Goal: Task Accomplishment & Management: Manage account settings

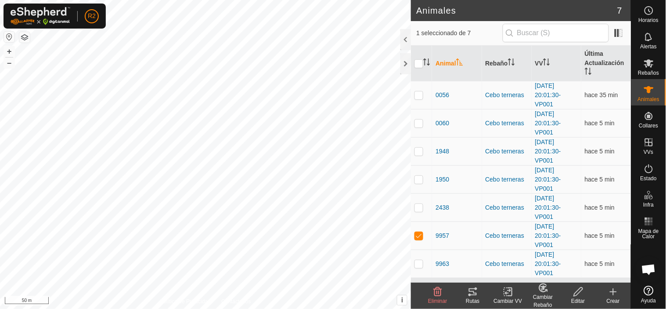
click at [475, 299] on div "Rutas" at bounding box center [472, 301] width 35 height 8
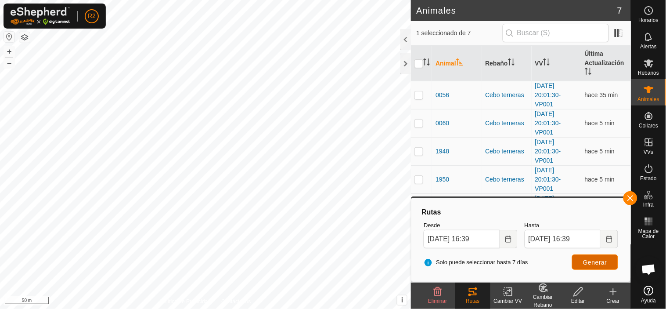
click at [594, 261] on span "Generar" at bounding box center [595, 262] width 24 height 7
click at [634, 198] on button "button" at bounding box center [630, 198] width 14 height 14
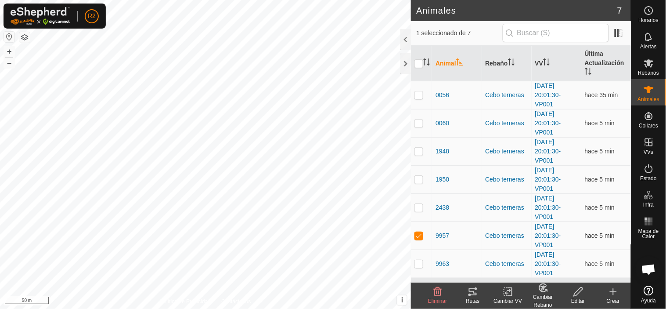
click at [419, 234] on p-checkbox at bounding box center [418, 235] width 9 height 7
checkbox input "false"
click at [418, 151] on p-checkbox at bounding box center [418, 151] width 9 height 7
checkbox input "true"
click at [476, 292] on icon at bounding box center [473, 291] width 8 height 7
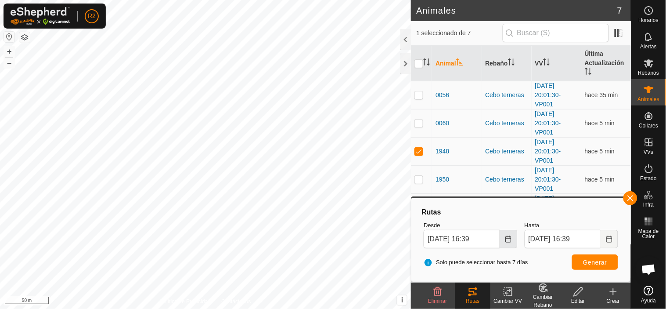
click at [507, 236] on icon "Choose Date" at bounding box center [508, 238] width 7 height 7
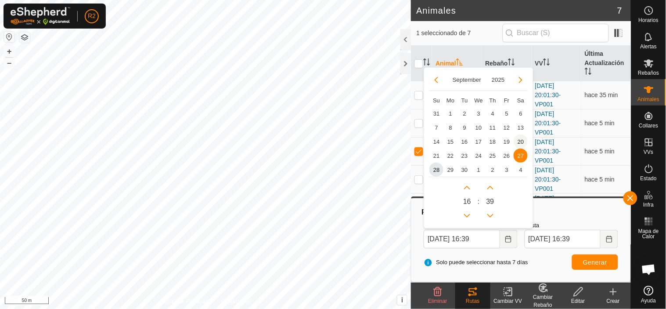
click at [521, 144] on span "20" at bounding box center [521, 141] width 14 height 14
type input "[DATE] 16:39"
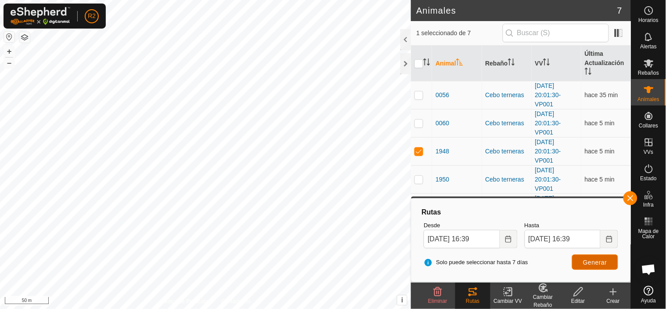
click at [594, 261] on span "Generar" at bounding box center [595, 262] width 24 height 7
click at [507, 239] on icon "Choose Date" at bounding box center [508, 238] width 7 height 7
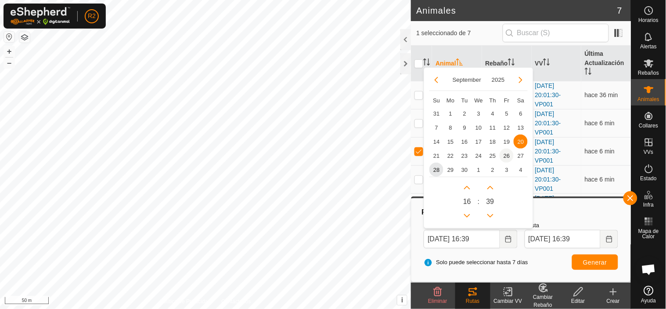
click at [505, 156] on span "26" at bounding box center [507, 155] width 14 height 14
type input "[DATE] 16:39"
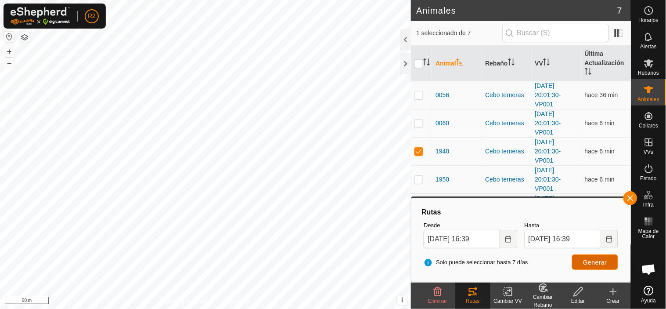
click at [593, 264] on span "Generar" at bounding box center [595, 262] width 24 height 7
click at [418, 151] on p-checkbox at bounding box center [418, 151] width 9 height 7
checkbox input "false"
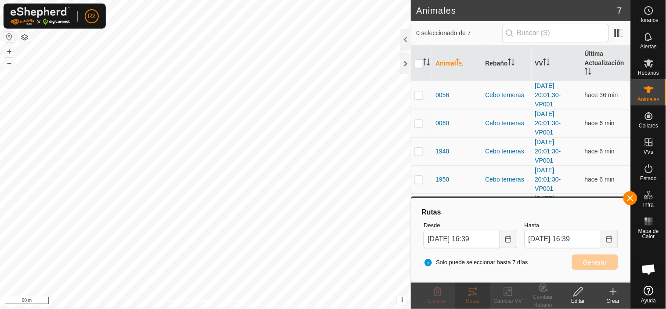
click at [421, 125] on p-checkbox at bounding box center [418, 122] width 9 height 7
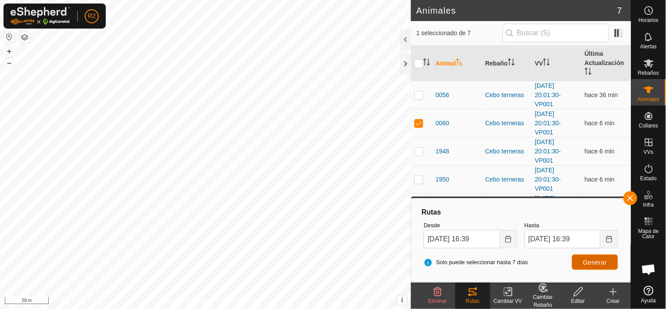
click at [591, 259] on span "Generar" at bounding box center [595, 262] width 24 height 7
click at [421, 124] on p-checkbox at bounding box center [418, 122] width 9 height 7
checkbox input "false"
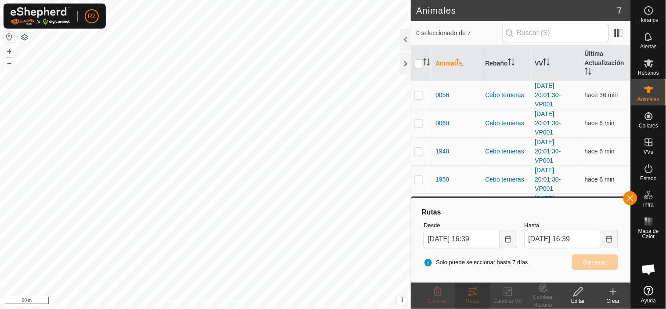
click at [417, 178] on p-checkbox at bounding box center [418, 179] width 9 height 7
checkbox input "true"
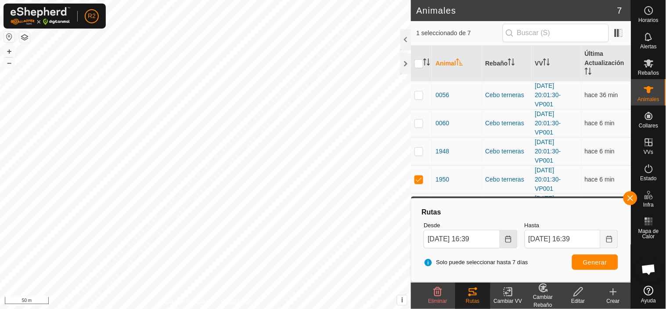
click at [513, 238] on button "Choose Date" at bounding box center [509, 239] width 18 height 18
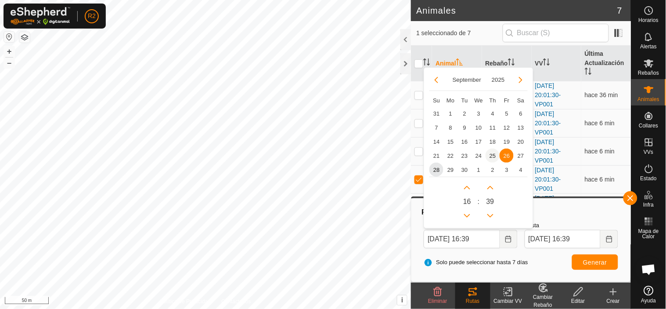
click at [491, 154] on span "25" at bounding box center [493, 155] width 14 height 14
type input "[DATE] 16:39"
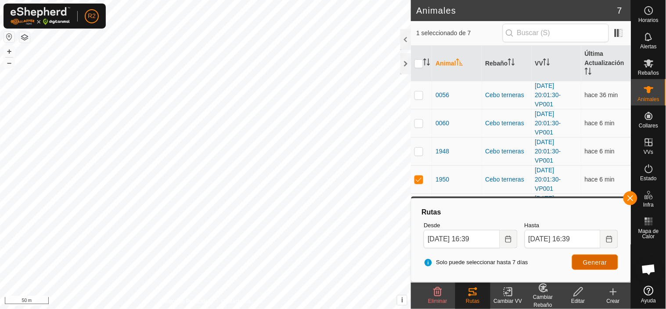
click at [594, 259] on span "Generar" at bounding box center [595, 262] width 24 height 7
click at [420, 177] on p-checkbox at bounding box center [418, 179] width 9 height 7
checkbox input "false"
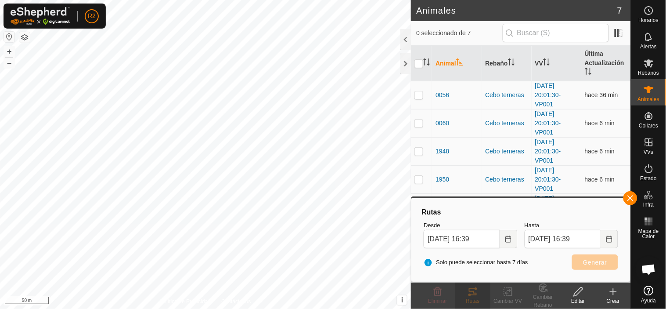
click at [421, 94] on p-checkbox at bounding box center [418, 94] width 9 height 7
checkbox input "true"
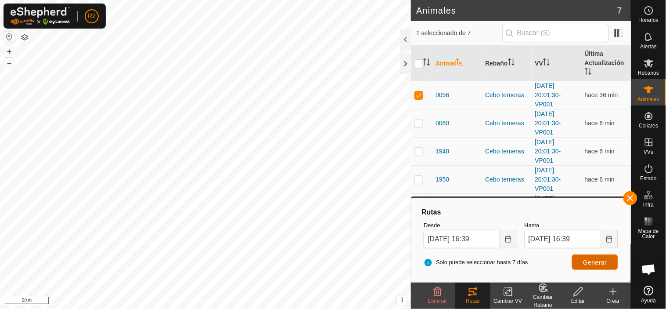
click at [591, 262] on span "Generar" at bounding box center [595, 262] width 24 height 7
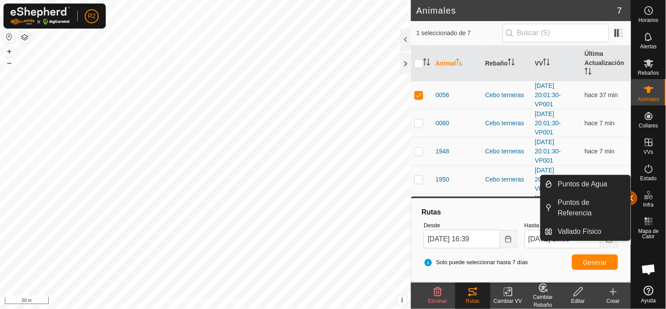
click at [633, 197] on button "button" at bounding box center [630, 198] width 14 height 14
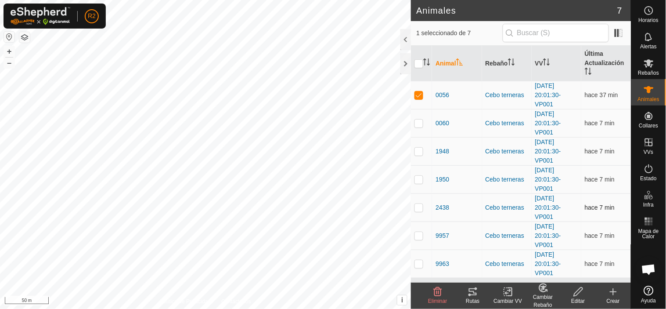
click at [420, 206] on p-checkbox at bounding box center [418, 207] width 9 height 7
checkbox input "true"
click at [420, 95] on p-checkbox at bounding box center [418, 94] width 9 height 7
checkbox input "false"
click at [472, 292] on icon at bounding box center [473, 291] width 11 height 11
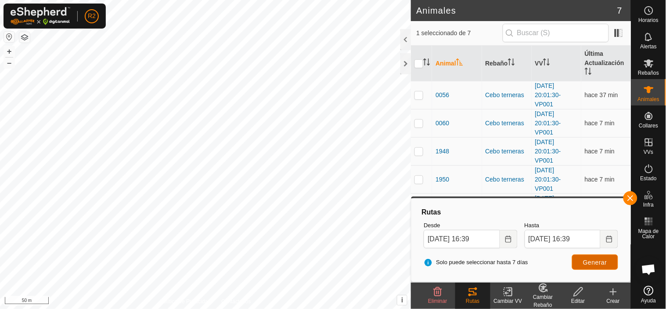
click at [595, 259] on span "Generar" at bounding box center [595, 262] width 24 height 7
click at [626, 199] on button "button" at bounding box center [630, 198] width 14 height 14
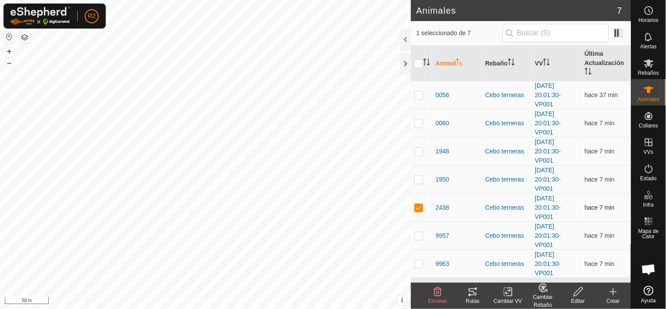
click at [420, 209] on p-checkbox at bounding box center [418, 207] width 9 height 7
checkbox input "false"
click at [421, 234] on p-checkbox at bounding box center [418, 235] width 9 height 7
click at [419, 235] on p-checkbox at bounding box center [418, 235] width 9 height 7
checkbox input "false"
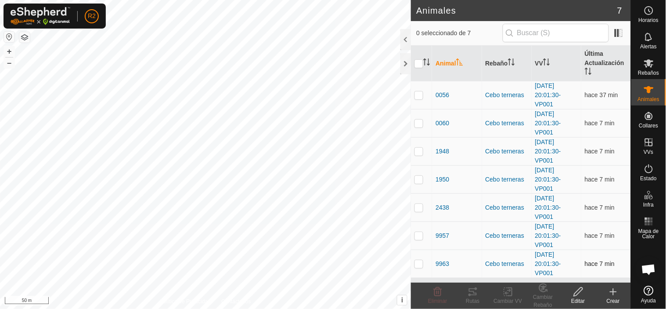
click at [418, 264] on p-checkbox at bounding box center [418, 263] width 9 height 7
checkbox input "true"
click at [473, 292] on icon at bounding box center [473, 291] width 11 height 11
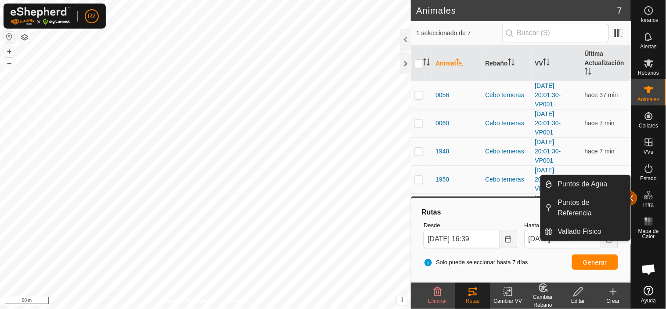
click at [633, 200] on button "button" at bounding box center [630, 198] width 14 height 14
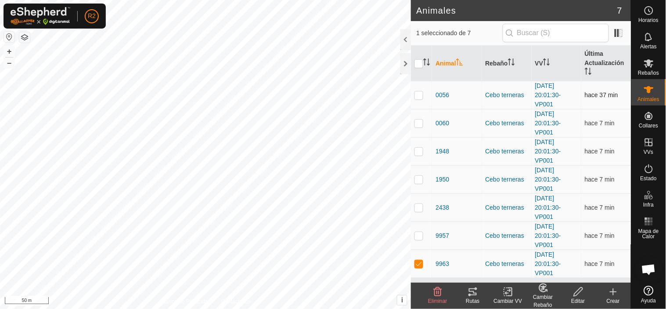
click at [421, 96] on p-checkbox at bounding box center [418, 94] width 9 height 7
checkbox input "true"
click at [421, 261] on p-checkbox at bounding box center [418, 263] width 9 height 7
checkbox input "false"
click at [475, 290] on icon at bounding box center [473, 291] width 11 height 11
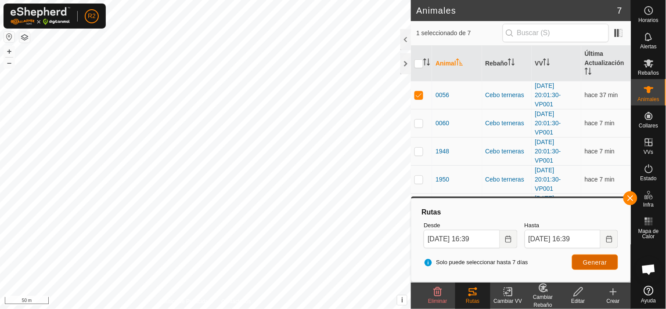
click at [583, 261] on span "Generar" at bounding box center [595, 262] width 24 height 7
drag, startPoint x: 628, startPoint y: 199, endPoint x: 620, endPoint y: 198, distance: 8.0
click at [628, 199] on span "button" at bounding box center [630, 197] width 7 height 7
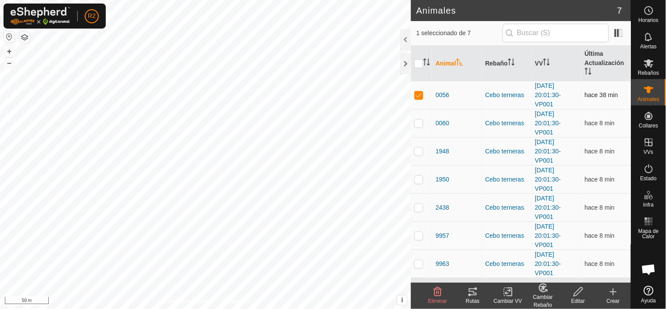
click at [421, 96] on p-checkbox at bounding box center [418, 94] width 9 height 7
checkbox input "false"
click at [417, 62] on input "checkbox" at bounding box center [418, 63] width 9 height 9
checkbox input "true"
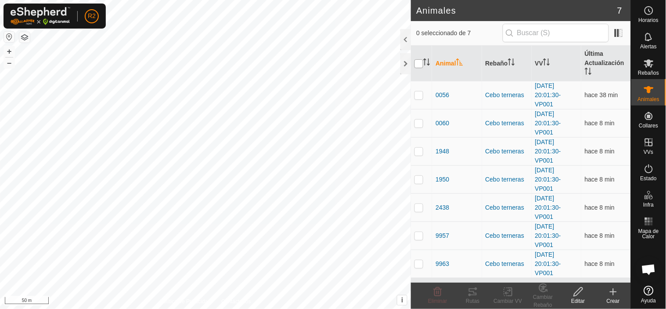
checkbox input "true"
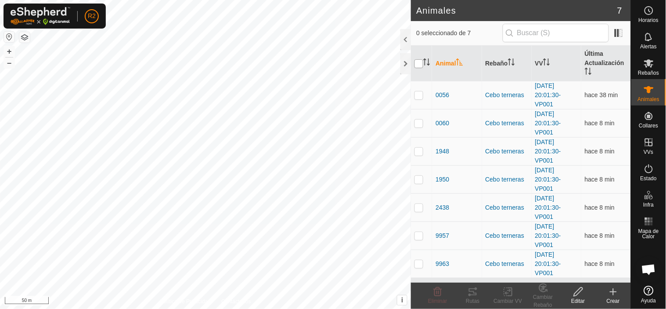
checkbox input "true"
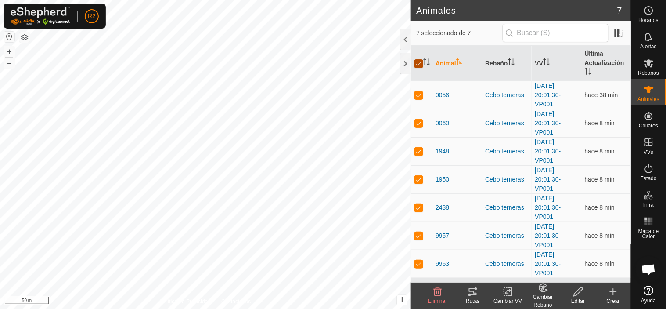
click at [417, 62] on input "checkbox" at bounding box center [418, 63] width 9 height 9
checkbox input "false"
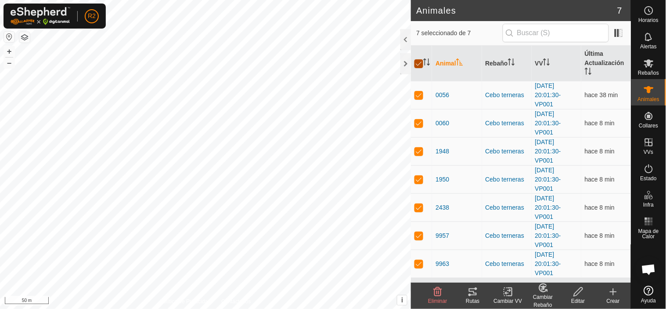
checkbox input "false"
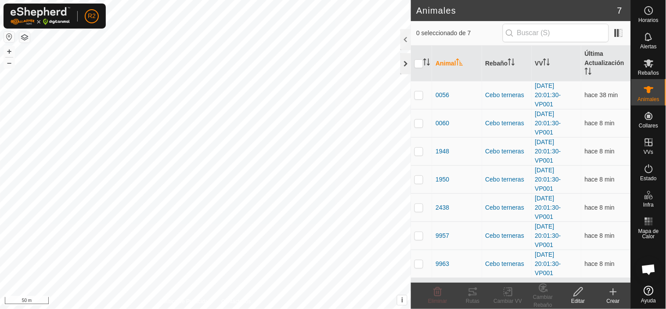
click at [405, 68] on div at bounding box center [405, 63] width 11 height 21
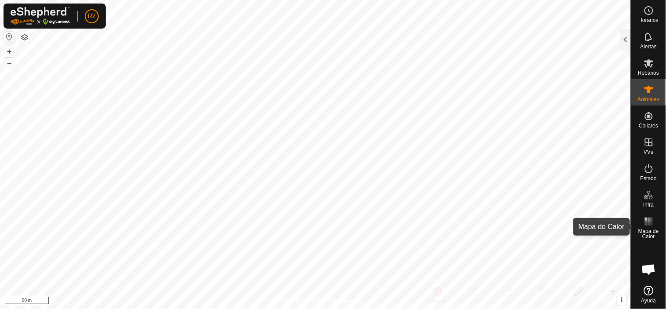
click at [649, 227] on es-heatmap-svg-icon at bounding box center [649, 221] width 16 height 14
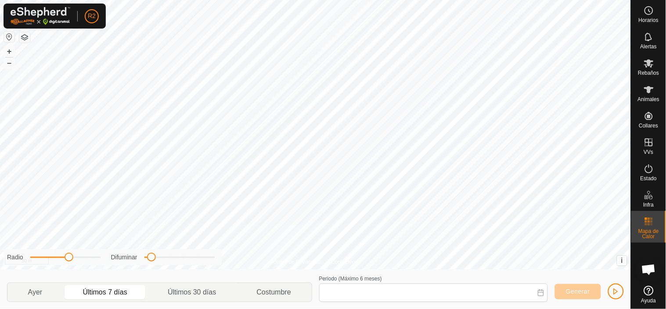
type input "[DATE] - [DATE]"
click at [579, 287] on button "Generar" at bounding box center [578, 291] width 46 height 15
click at [615, 291] on span "button" at bounding box center [615, 291] width 7 height 7
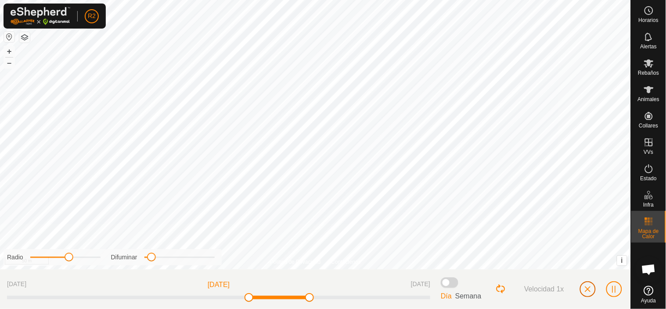
click at [590, 288] on span "button" at bounding box center [587, 288] width 7 height 7
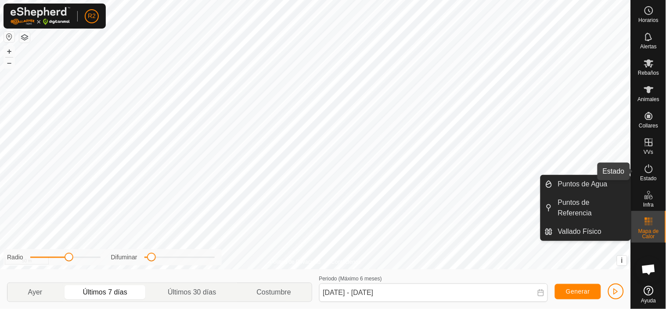
click at [648, 172] on icon at bounding box center [649, 168] width 8 height 9
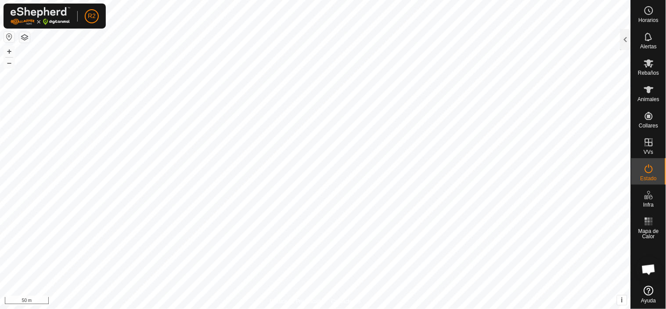
click at [648, 172] on icon at bounding box center [649, 168] width 8 height 9
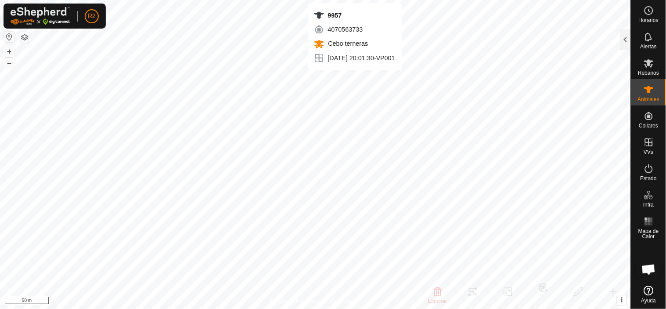
checkbox input "false"
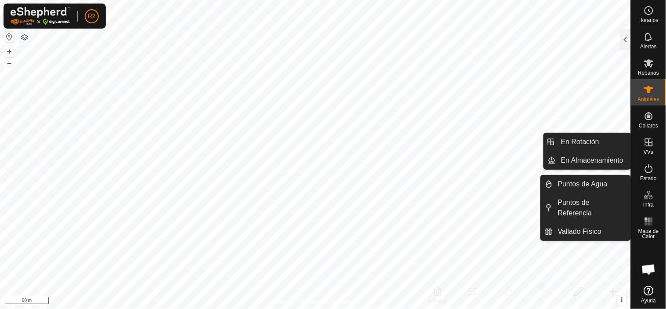
click at [650, 145] on icon at bounding box center [649, 142] width 11 height 11
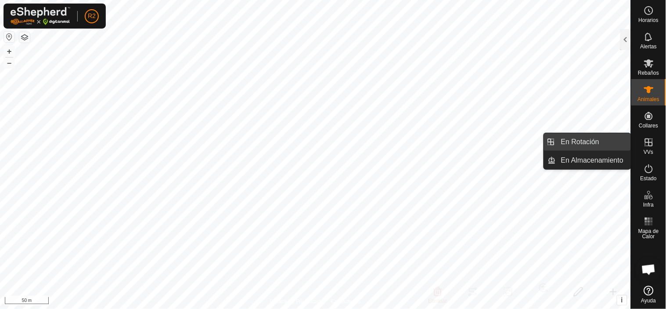
click at [601, 144] on link "En Rotación" at bounding box center [593, 142] width 75 height 18
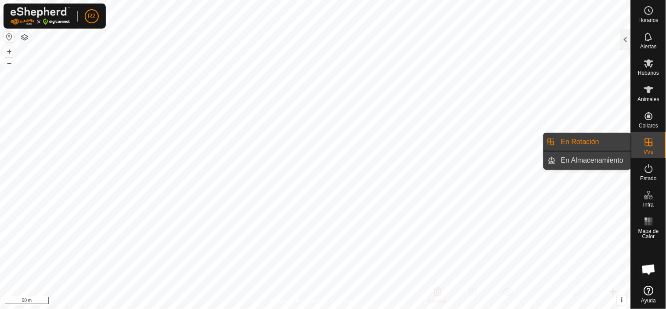
click at [590, 160] on link "En Almacenamiento" at bounding box center [593, 160] width 75 height 18
click at [589, 160] on link "En Almacenamiento" at bounding box center [593, 160] width 75 height 18
click at [588, 160] on link "En Almacenamiento" at bounding box center [593, 160] width 75 height 18
click at [587, 160] on link "En Almacenamiento" at bounding box center [593, 160] width 75 height 18
click at [646, 144] on icon at bounding box center [649, 142] width 11 height 11
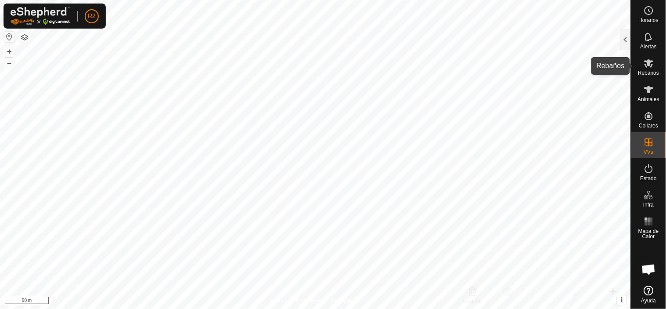
click at [648, 62] on icon at bounding box center [649, 63] width 10 height 8
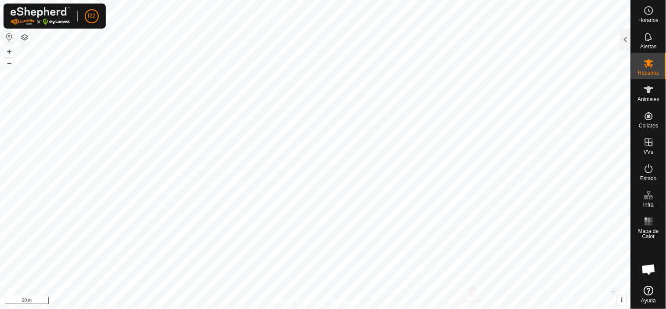
click at [648, 62] on icon at bounding box center [649, 63] width 10 height 8
click at [625, 37] on div at bounding box center [625, 39] width 11 height 21
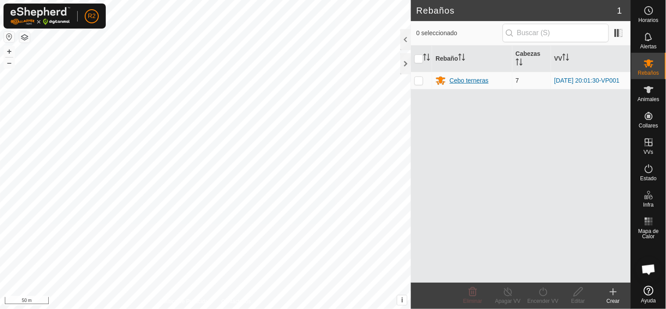
click at [457, 81] on div "Cebo terneras" at bounding box center [469, 80] width 39 height 9
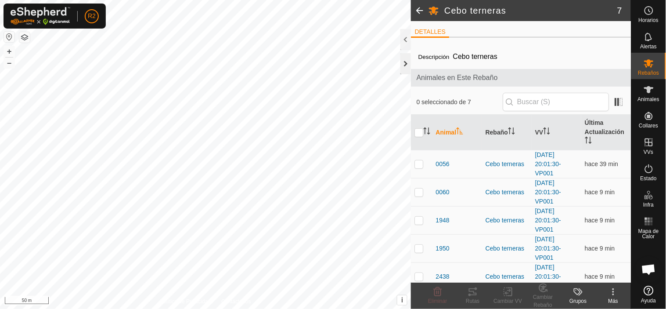
click at [406, 60] on div at bounding box center [405, 63] width 11 height 21
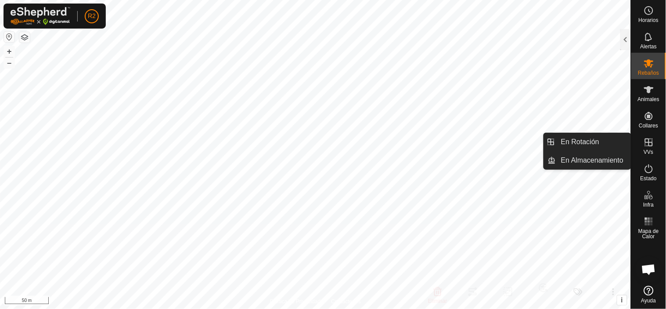
click at [648, 139] on icon at bounding box center [649, 142] width 11 height 11
click at [607, 161] on link "En Almacenamiento" at bounding box center [593, 160] width 75 height 18
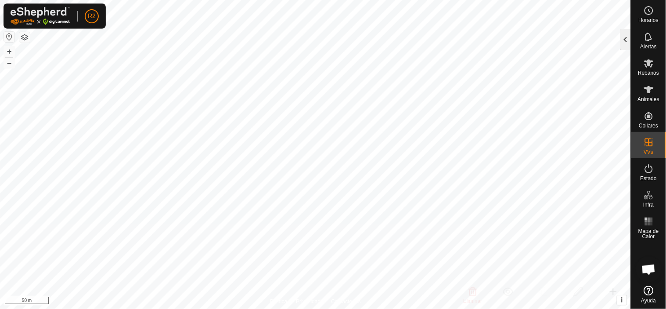
click at [624, 40] on div at bounding box center [625, 39] width 11 height 21
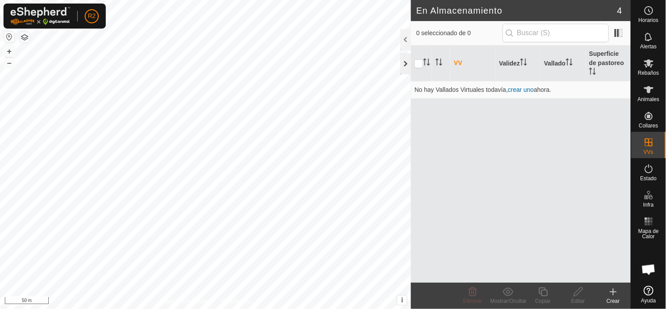
click at [406, 61] on div at bounding box center [405, 63] width 11 height 21
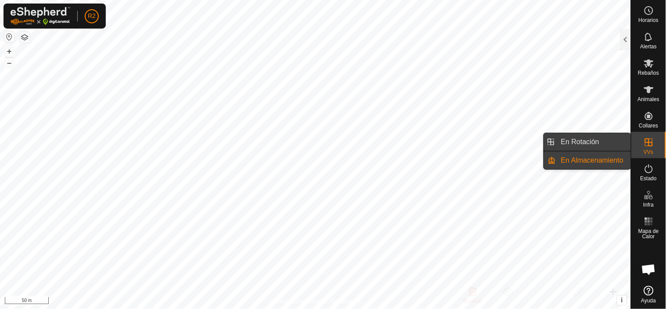
click at [595, 142] on link "En Rotación" at bounding box center [593, 142] width 75 height 18
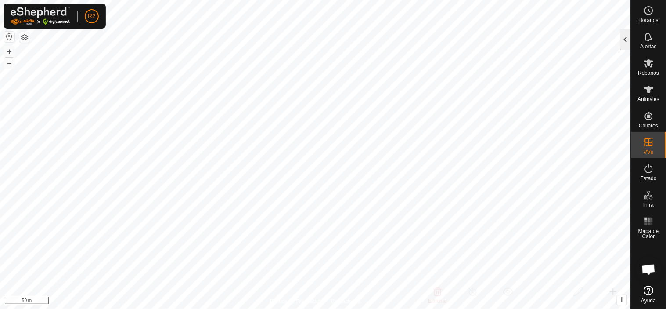
click at [626, 39] on div at bounding box center [625, 39] width 11 height 21
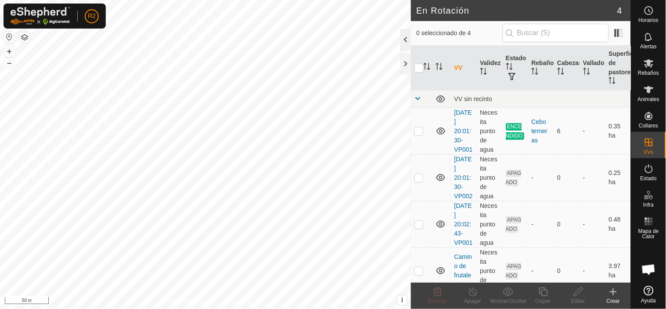
click at [406, 40] on div at bounding box center [405, 39] width 11 height 21
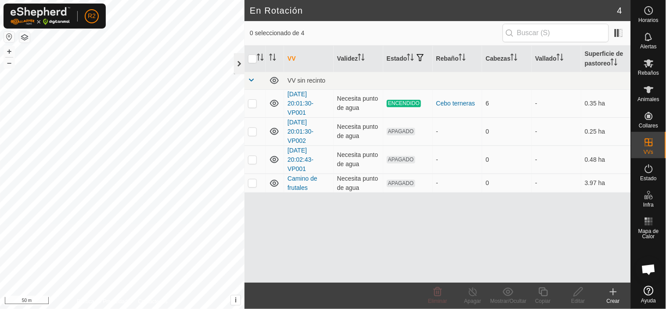
click at [239, 62] on div at bounding box center [239, 63] width 11 height 21
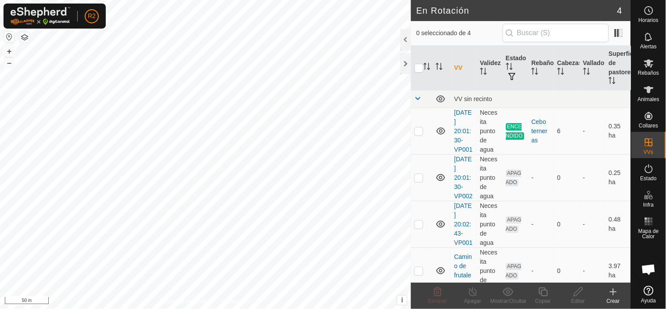
click at [614, 292] on icon at bounding box center [613, 292] width 6 height 0
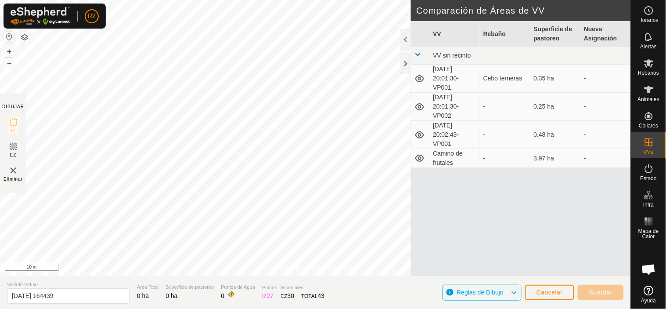
click at [210, 282] on div "Política de Privacidad Contáctenos 9957 4070563733 Cebo terneras [DATE] 20:01:3…" at bounding box center [315, 154] width 631 height 309
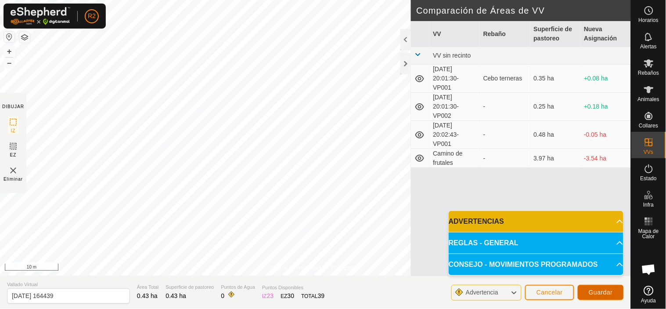
click at [606, 292] on span "Guardar" at bounding box center [601, 291] width 24 height 7
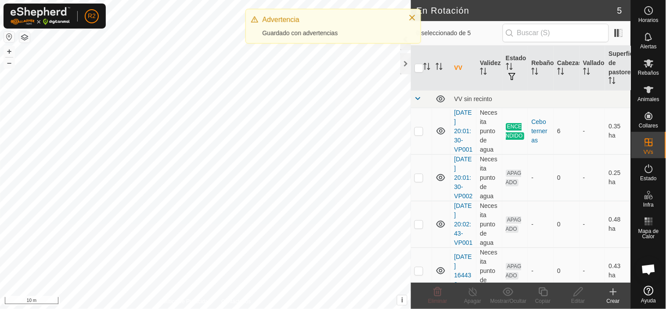
click at [408, 0] on html "R2 Horarios Alertas Rebaños Animales Collares VVs Estado Infra Mapa de Calor Ay…" at bounding box center [333, 154] width 666 height 309
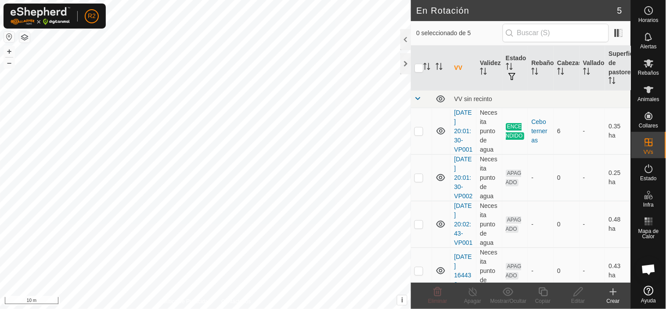
checkbox input "true"
click at [541, 290] on icon at bounding box center [543, 291] width 11 height 11
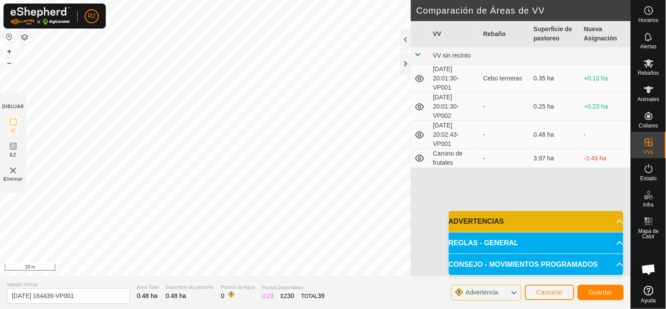
click at [277, 293] on div "Política de Privacidad Contáctenos Estado: APAGADO Tipo: Zona de Inclusión + – …" at bounding box center [315, 154] width 631 height 309
click at [601, 293] on span "Guardar" at bounding box center [601, 291] width 24 height 7
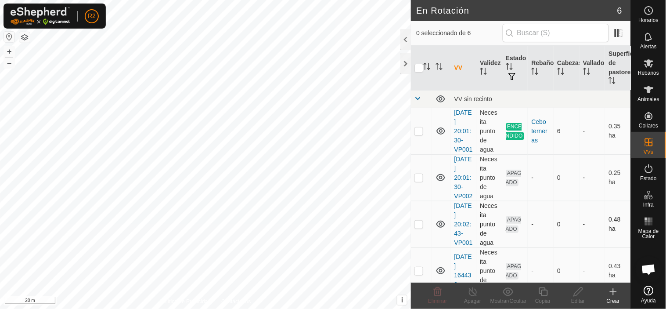
checkbox input "true"
click at [544, 290] on icon at bounding box center [543, 291] width 9 height 9
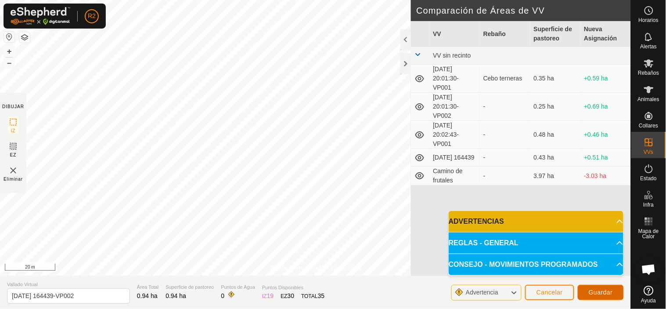
click at [598, 292] on span "Guardar" at bounding box center [601, 291] width 24 height 7
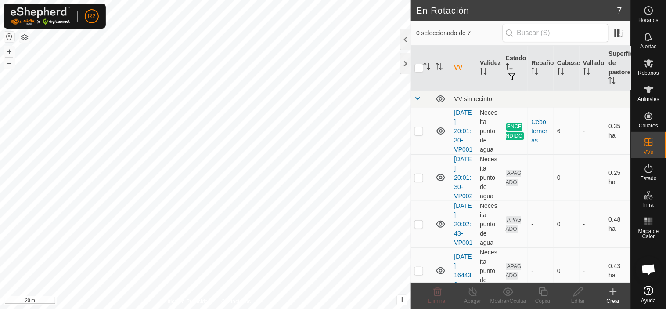
click at [24, 38] on button "button" at bounding box center [24, 37] width 11 height 11
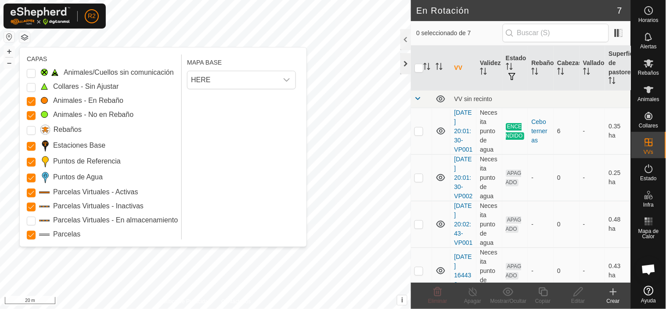
click at [402, 63] on div at bounding box center [405, 63] width 11 height 21
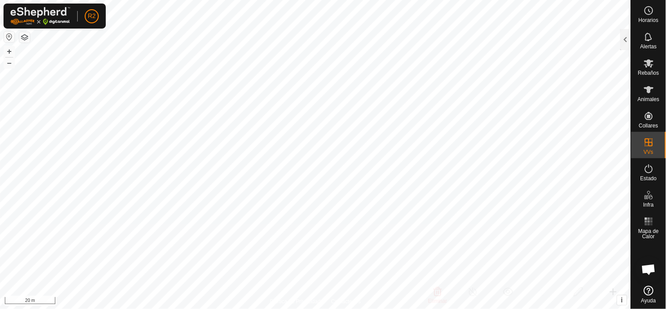
click at [23, 40] on button "button" at bounding box center [24, 37] width 11 height 11
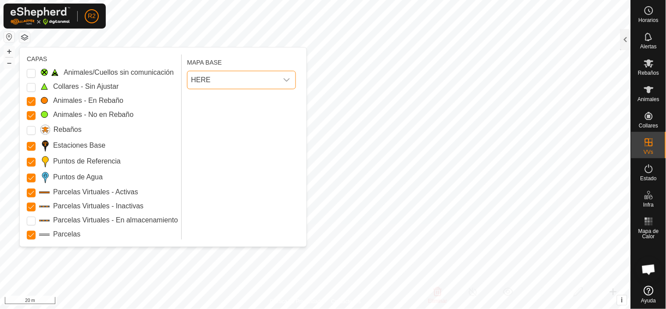
click at [255, 84] on span "HERE" at bounding box center [232, 80] width 90 height 18
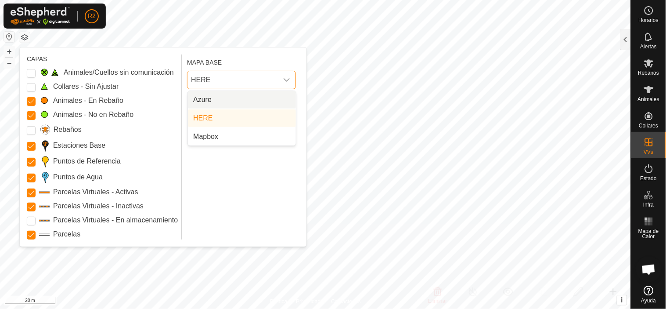
click at [229, 99] on li "Azure" at bounding box center [242, 100] width 108 height 18
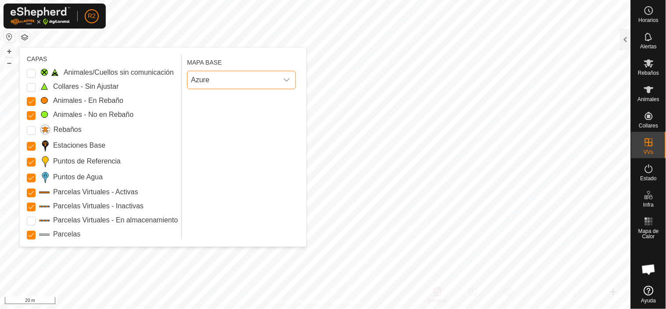
click at [238, 81] on span "Azure" at bounding box center [232, 80] width 90 height 18
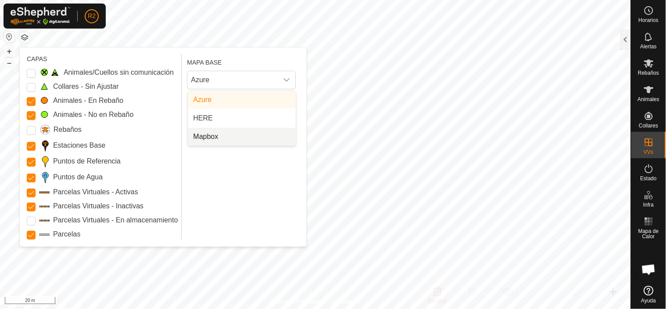
click at [212, 134] on li "Mapbox" at bounding box center [242, 137] width 108 height 18
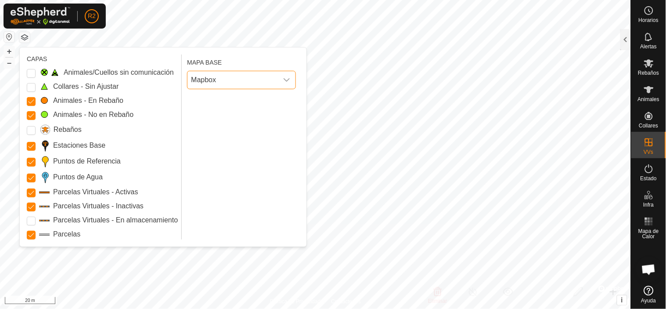
click at [229, 80] on span "Mapbox" at bounding box center [232, 80] width 90 height 18
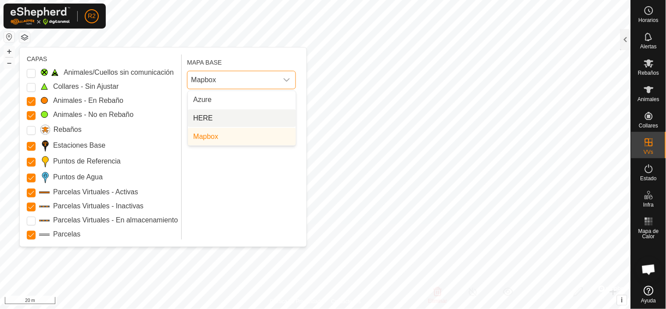
click at [213, 115] on li "HERE" at bounding box center [242, 118] width 108 height 18
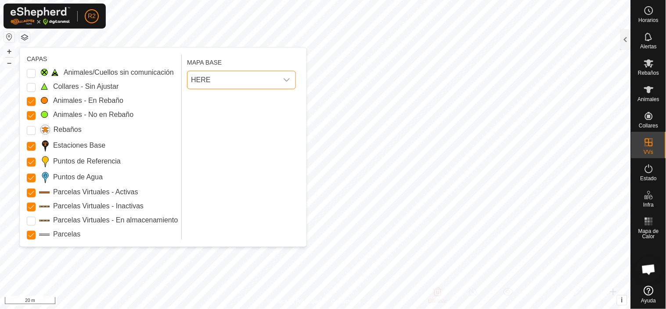
click at [239, 82] on span "HERE" at bounding box center [232, 80] width 90 height 18
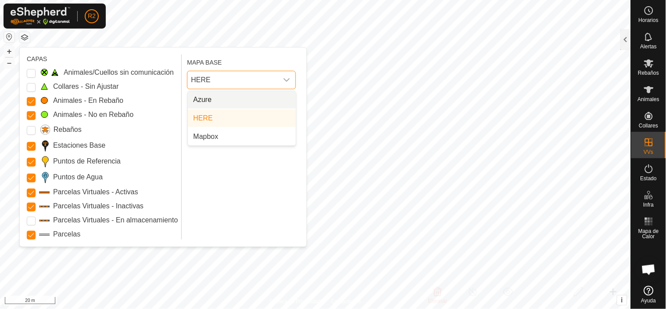
click at [230, 98] on li "Azure" at bounding box center [242, 100] width 108 height 18
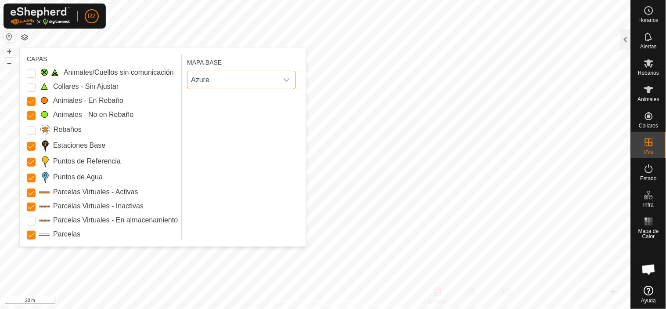
click at [228, 80] on span "Azure" at bounding box center [232, 80] width 90 height 18
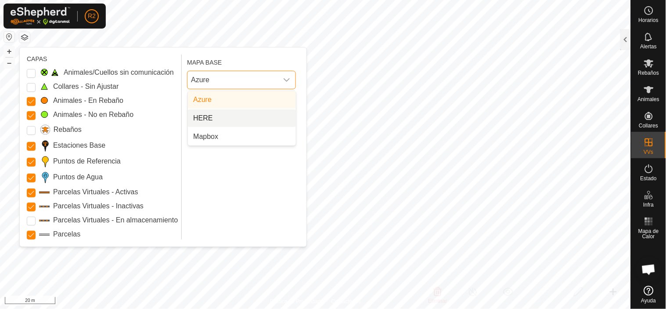
click at [205, 119] on li "HERE" at bounding box center [242, 118] width 108 height 18
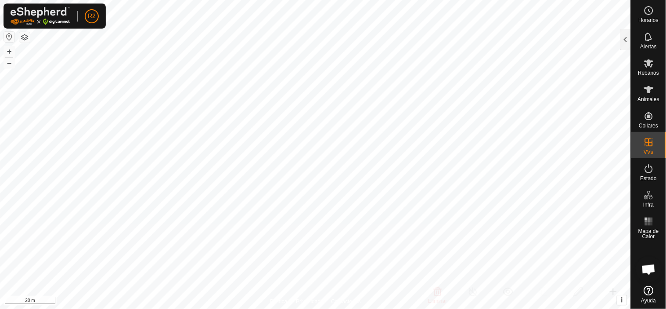
checkbox input "true"
checkbox input "false"
click at [655, 172] on es-activation-svg-icon at bounding box center [649, 169] width 16 height 14
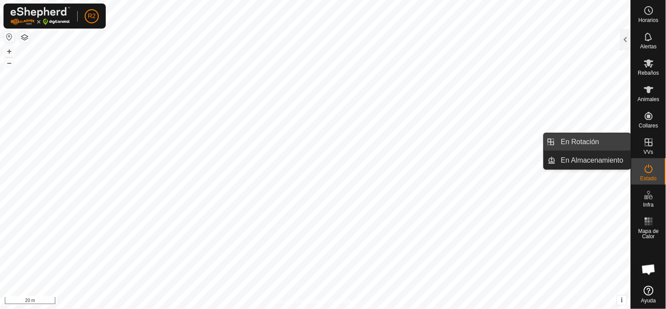
click at [580, 144] on link "En Rotación" at bounding box center [593, 142] width 75 height 18
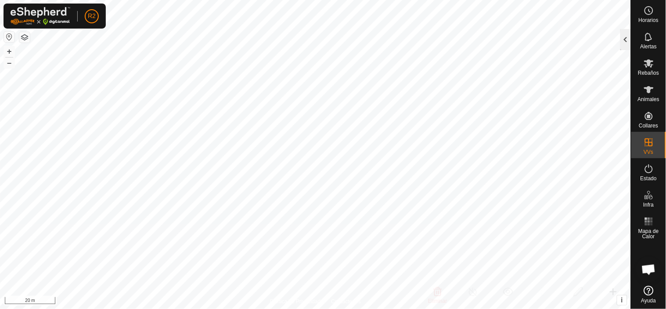
click at [624, 40] on div at bounding box center [625, 39] width 11 height 21
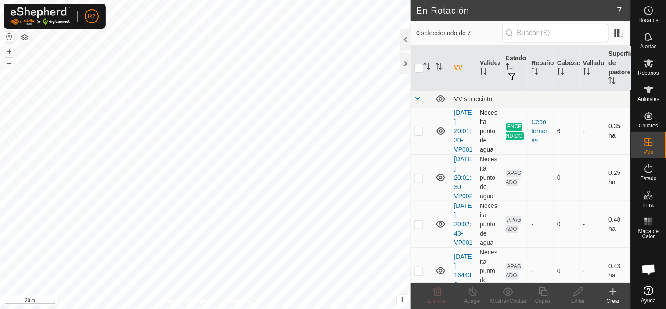
click at [421, 139] on td at bounding box center [421, 131] width 21 height 47
checkbox input "false"
checkbox input "true"
checkbox input "false"
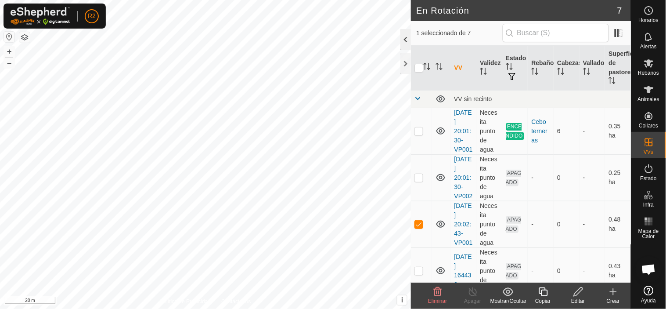
click at [407, 41] on div at bounding box center [405, 39] width 11 height 21
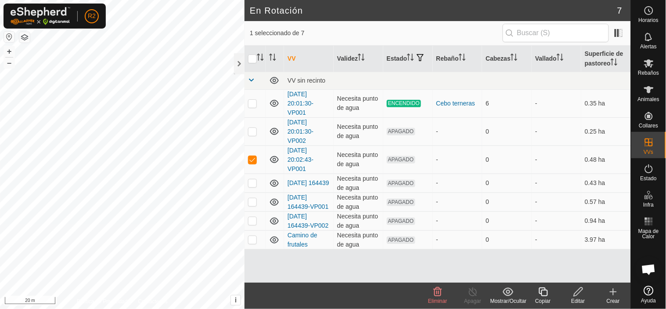
click at [246, 59] on th at bounding box center [255, 59] width 21 height 26
click at [241, 64] on div at bounding box center [239, 63] width 11 height 21
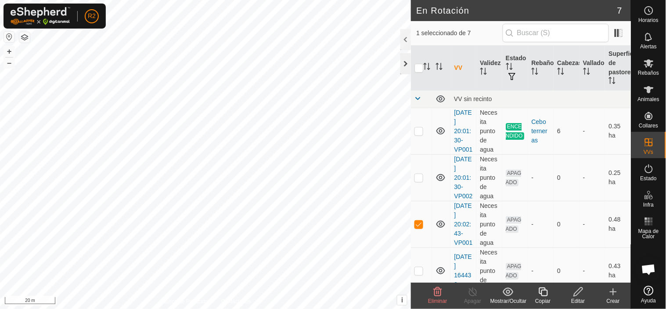
click at [406, 65] on div at bounding box center [405, 63] width 11 height 21
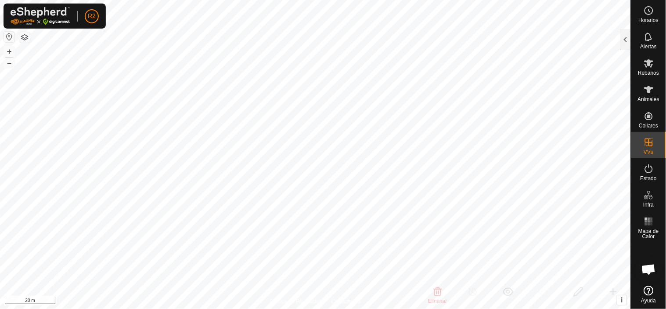
checkbox input "false"
checkbox input "true"
click at [651, 66] on icon at bounding box center [649, 63] width 11 height 11
click at [624, 43] on div at bounding box center [625, 39] width 11 height 21
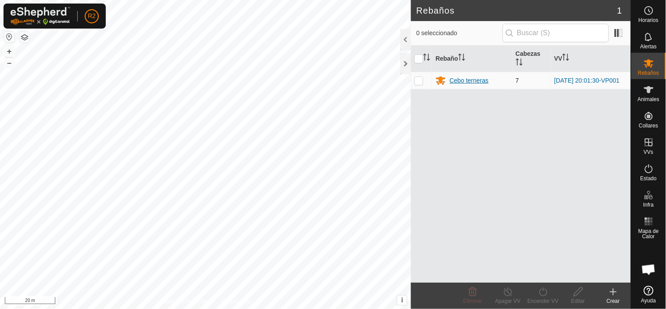
click at [454, 80] on div "Cebo terneras" at bounding box center [469, 80] width 39 height 9
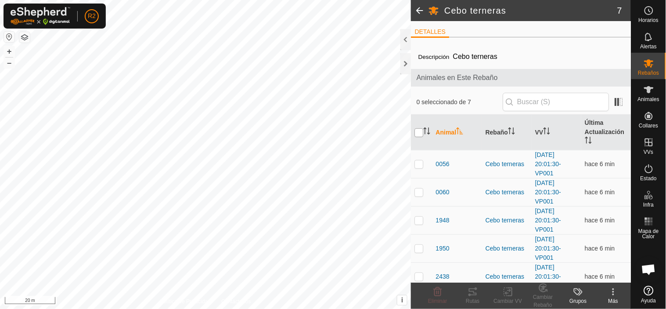
click at [418, 131] on input "checkbox" at bounding box center [418, 132] width 9 height 9
checkbox input "true"
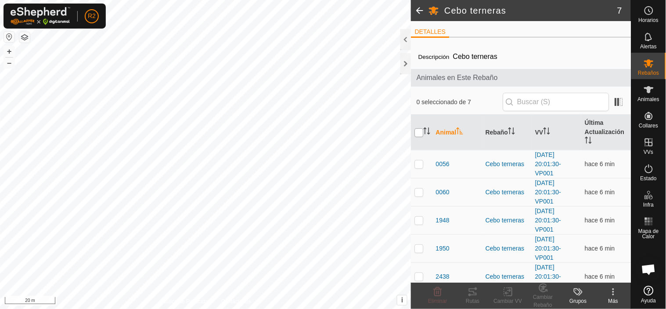
checkbox input "true"
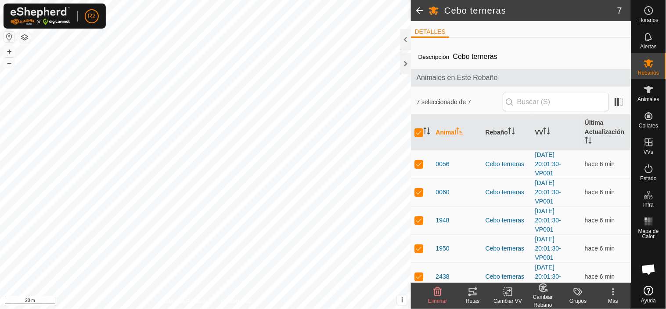
click at [507, 292] on icon at bounding box center [508, 291] width 11 height 11
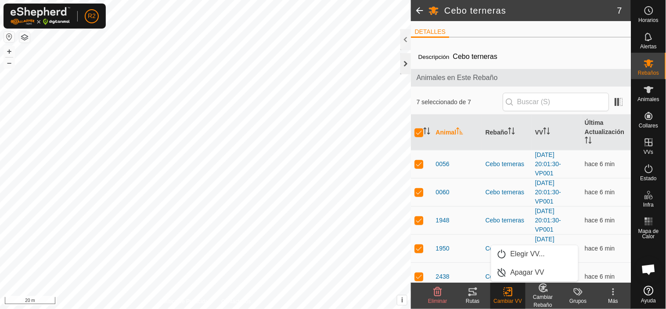
click at [407, 64] on div at bounding box center [405, 63] width 11 height 21
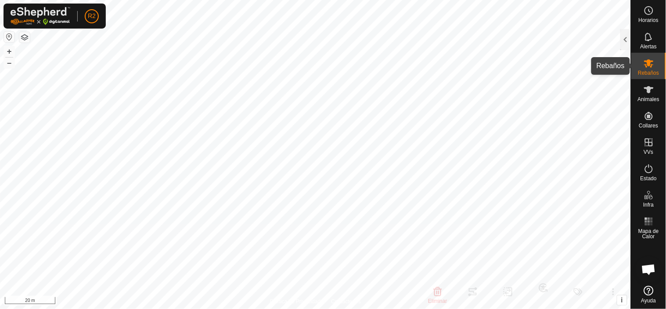
click at [650, 69] on es-mob-svg-icon at bounding box center [649, 63] width 16 height 14
click at [644, 58] on icon at bounding box center [649, 63] width 11 height 11
click at [625, 46] on div at bounding box center [625, 39] width 11 height 21
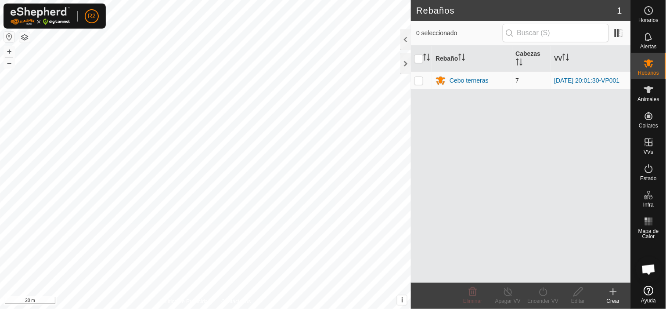
click at [417, 83] on p-checkbox at bounding box center [418, 80] width 9 height 7
checkbox input "true"
